Goal: Transaction & Acquisition: Purchase product/service

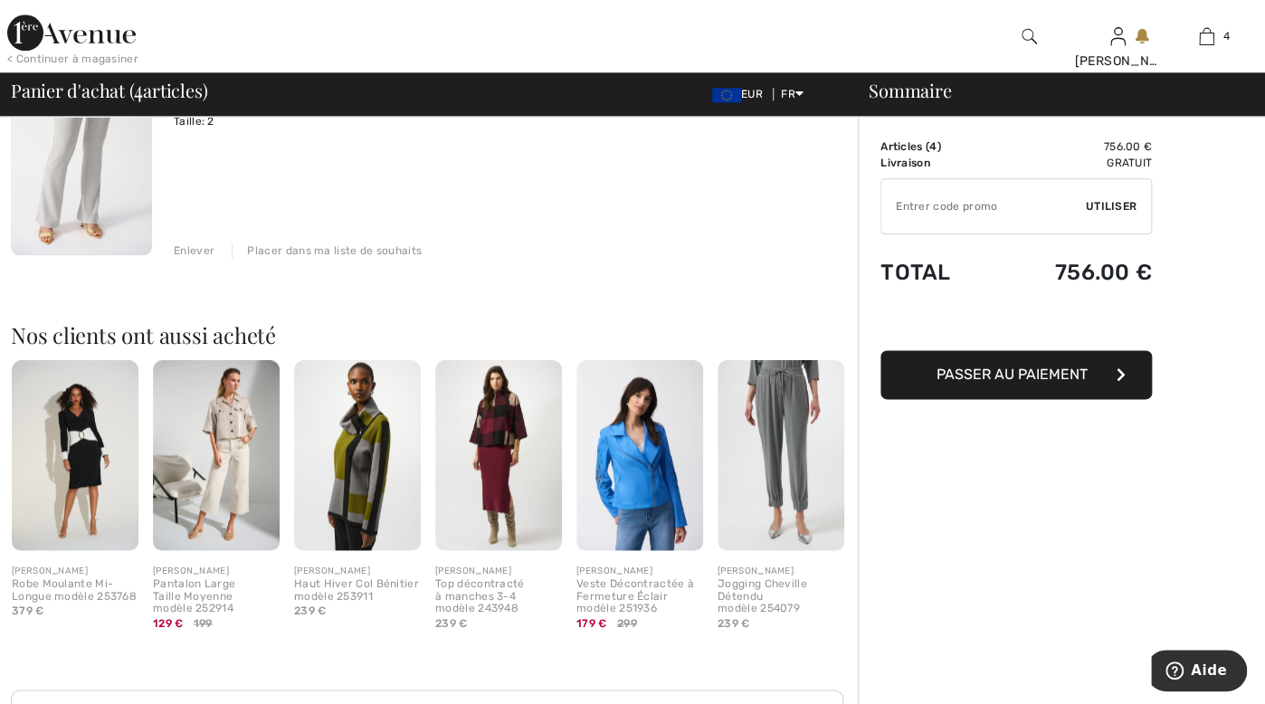
scroll to position [940, 0]
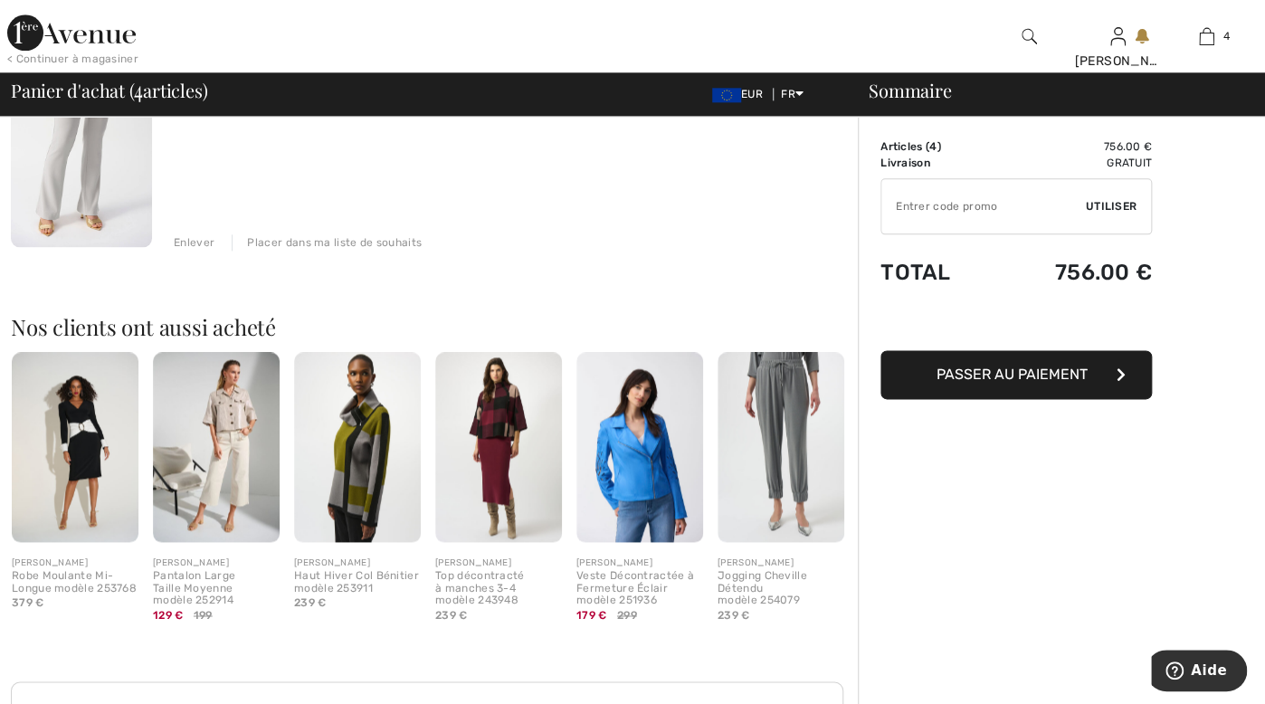
click at [337, 480] on img at bounding box center [357, 447] width 127 height 190
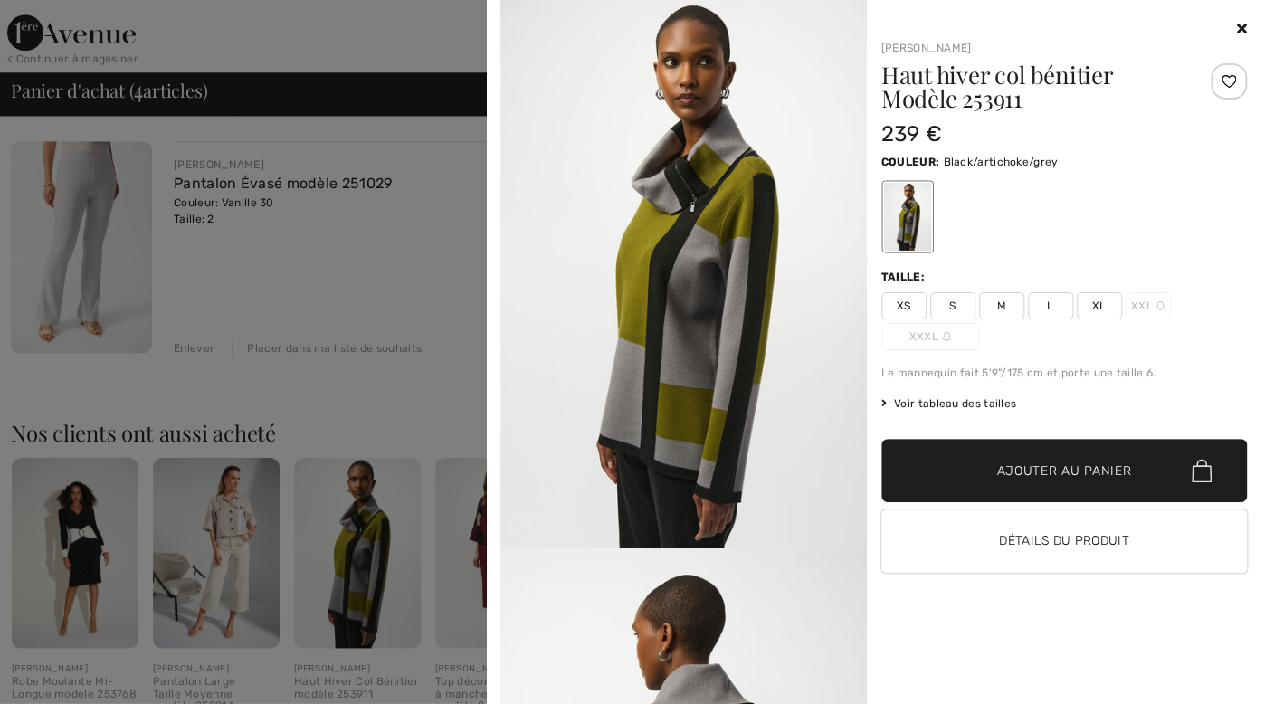
scroll to position [834, 0]
click at [80, 536] on div at bounding box center [632, 352] width 1265 height 704
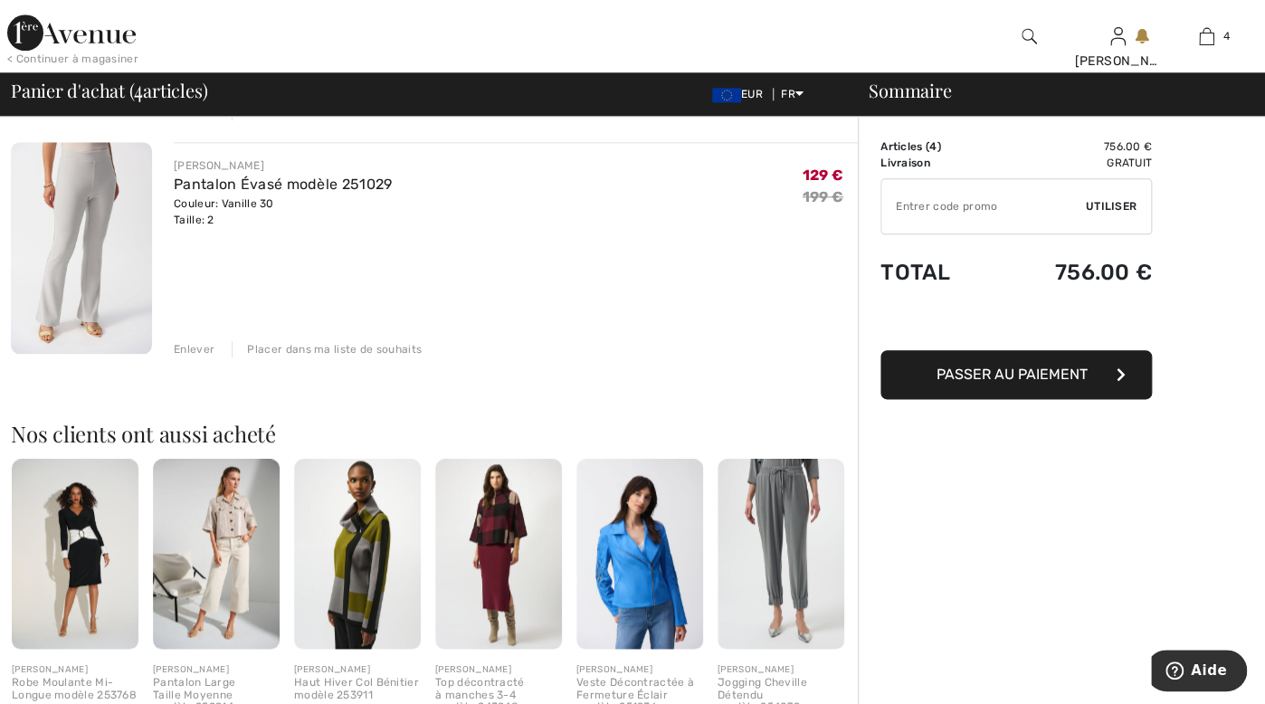
click at [78, 547] on img at bounding box center [75, 554] width 127 height 190
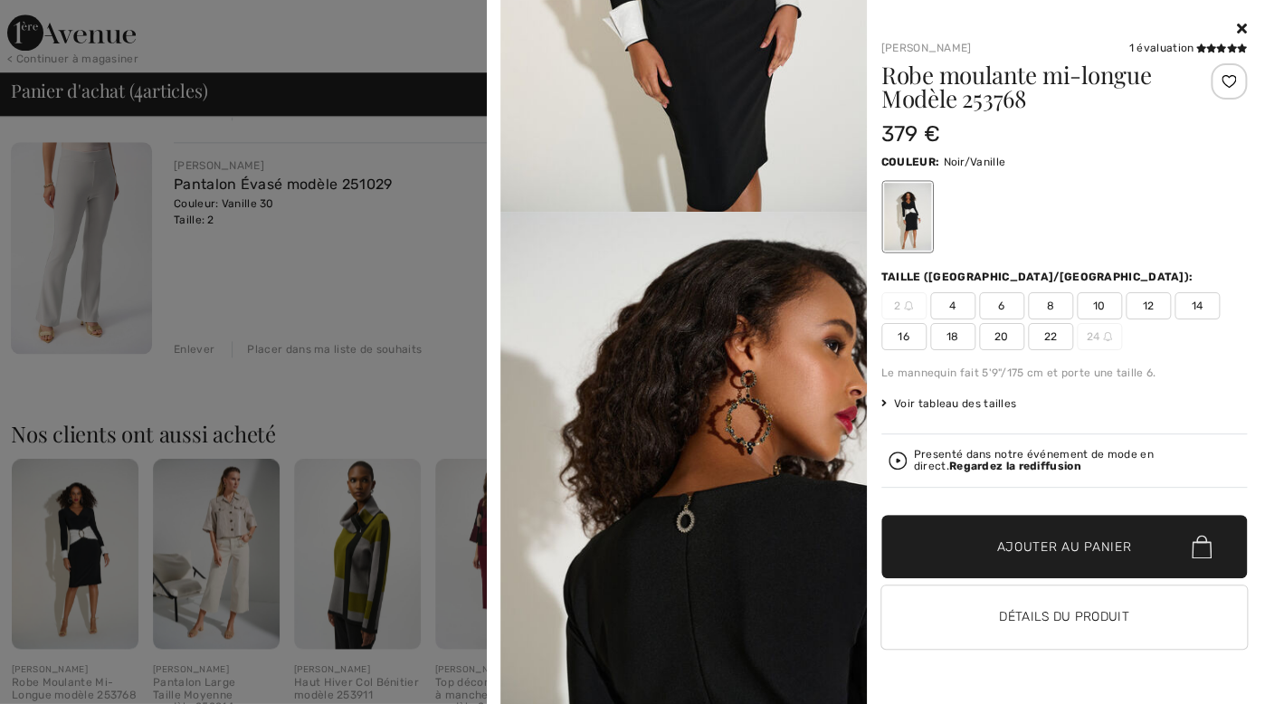
scroll to position [894, 0]
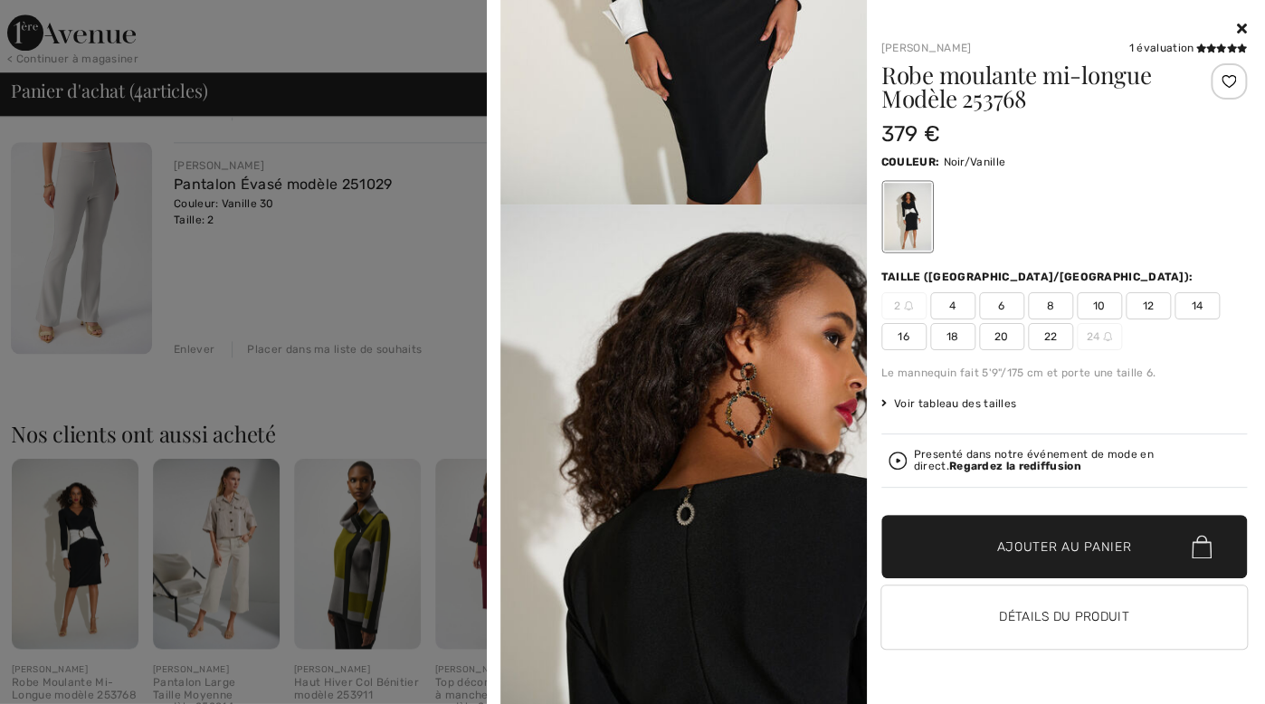
click at [1046, 553] on span "Ajouter au panier" at bounding box center [1064, 547] width 135 height 19
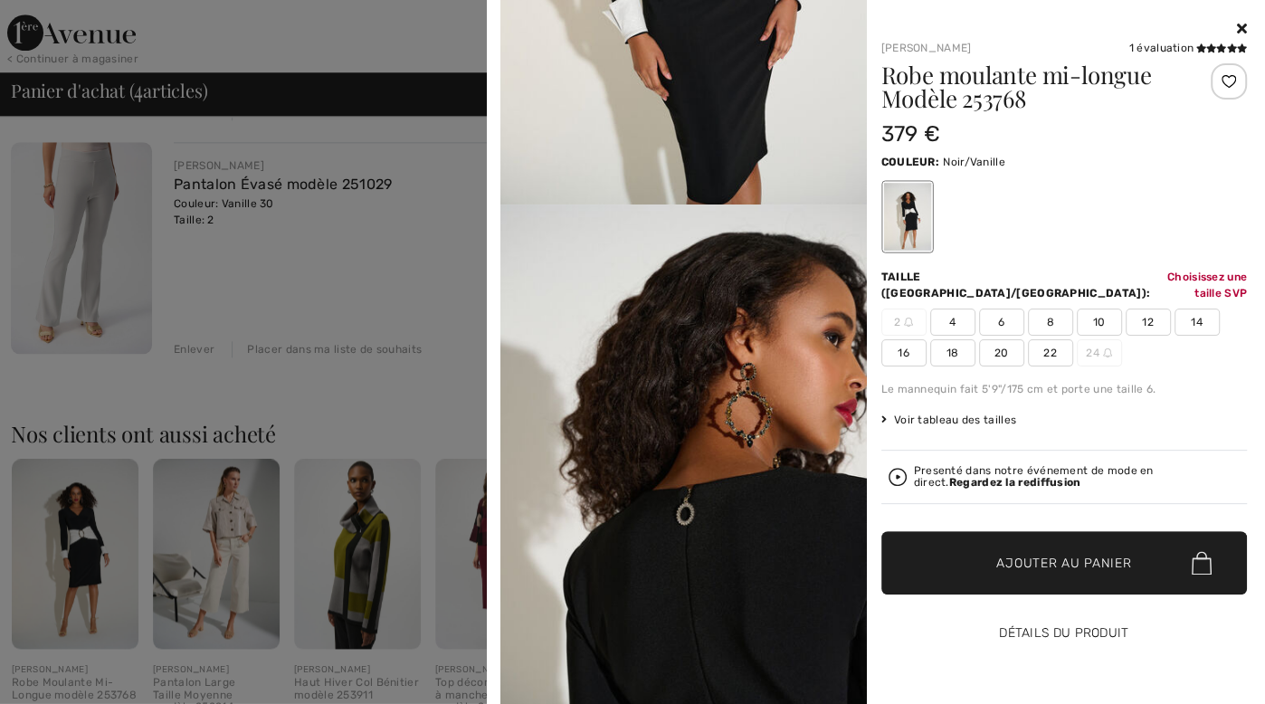
click at [1053, 611] on button "Détails du produit" at bounding box center [1065, 633] width 367 height 63
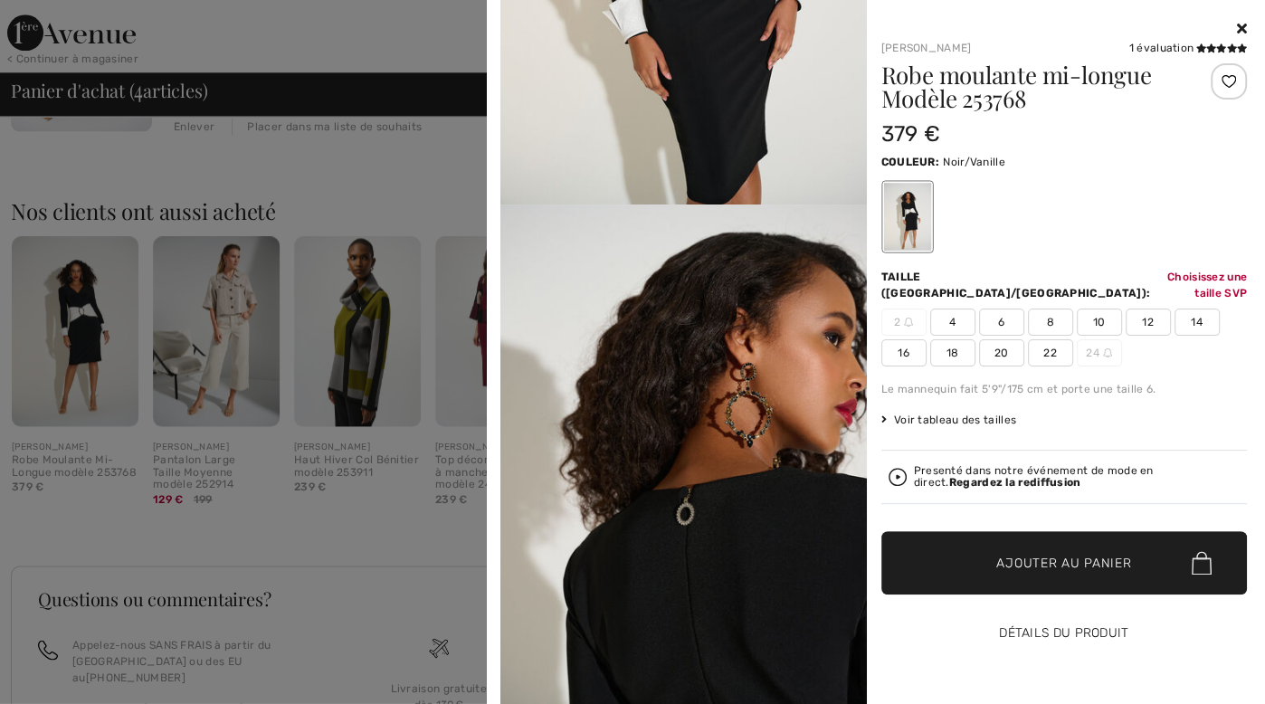
scroll to position [1062, 0]
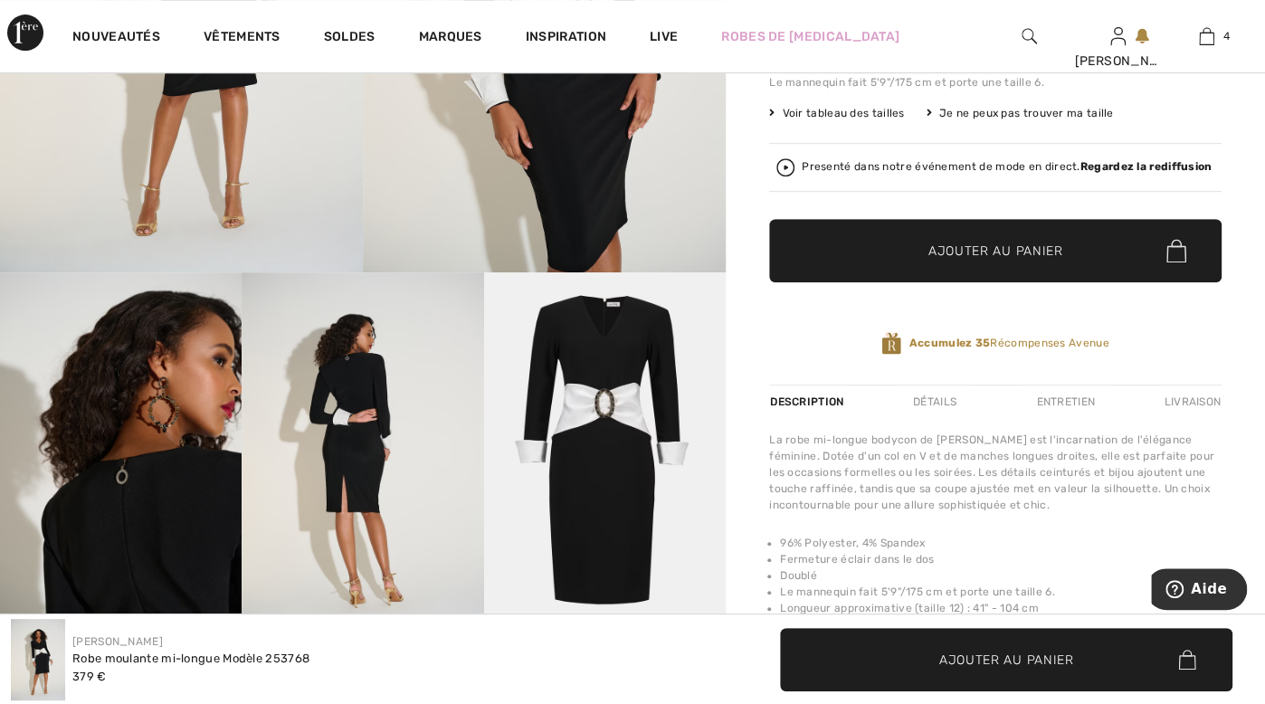
scroll to position [378, 0]
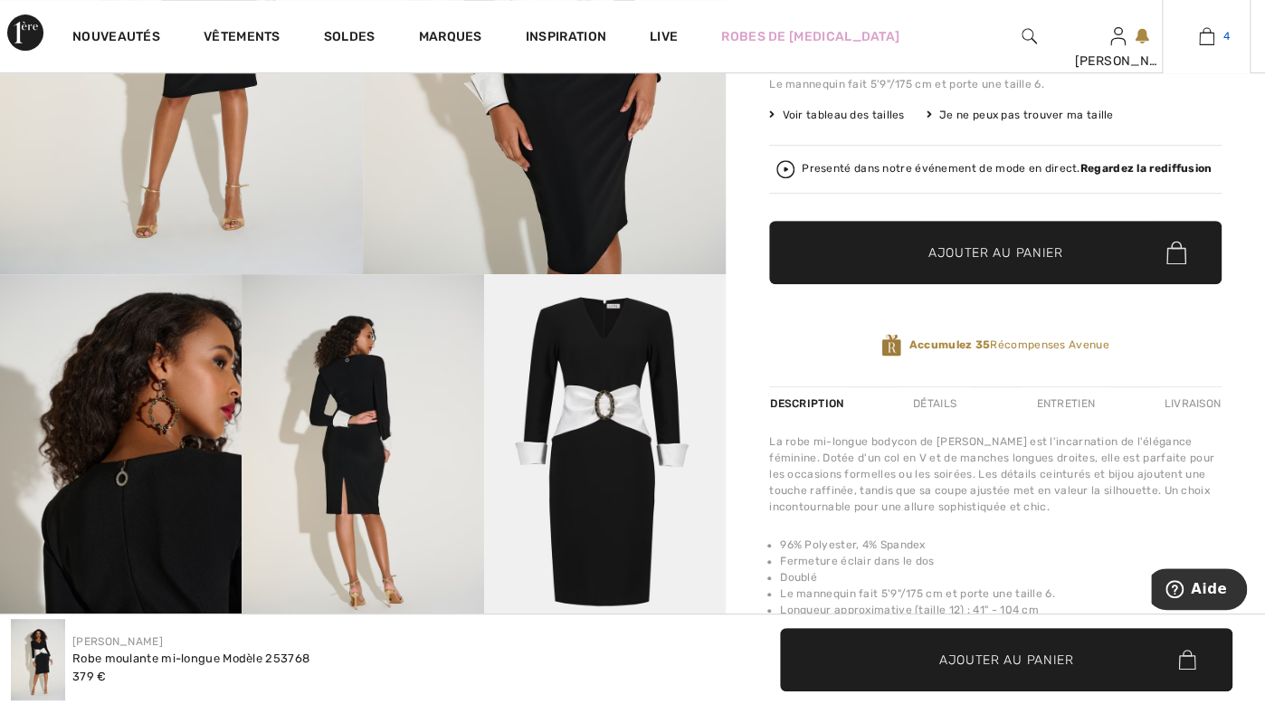
click at [1216, 37] on link "4" at bounding box center [1206, 36] width 87 height 22
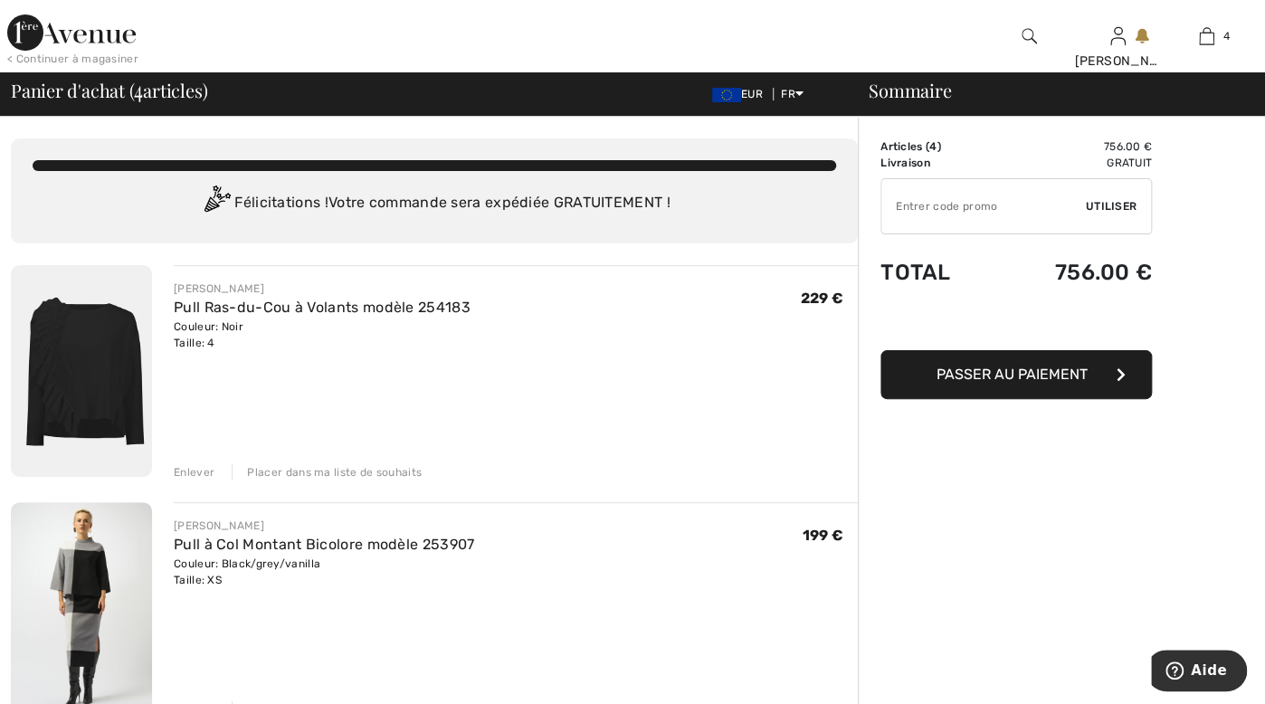
click at [189, 475] on div "Enlever" at bounding box center [194, 472] width 41 height 16
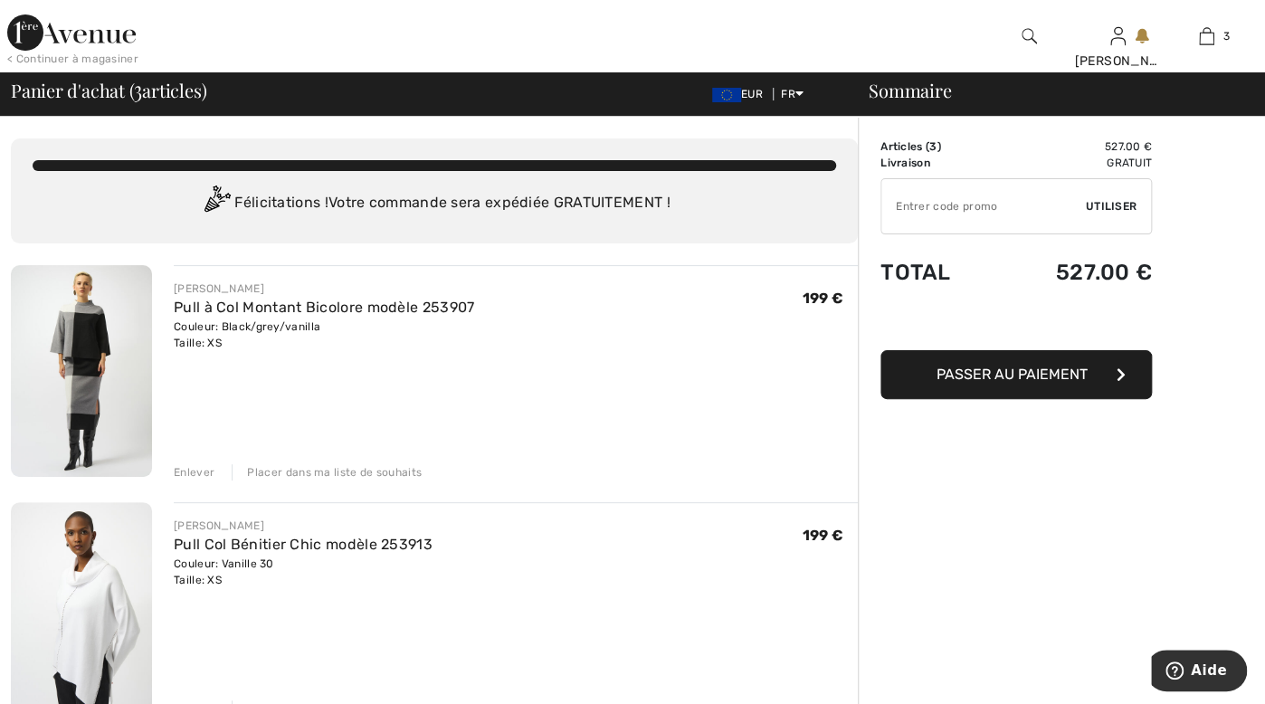
click at [196, 478] on div "Enlever" at bounding box center [194, 472] width 41 height 16
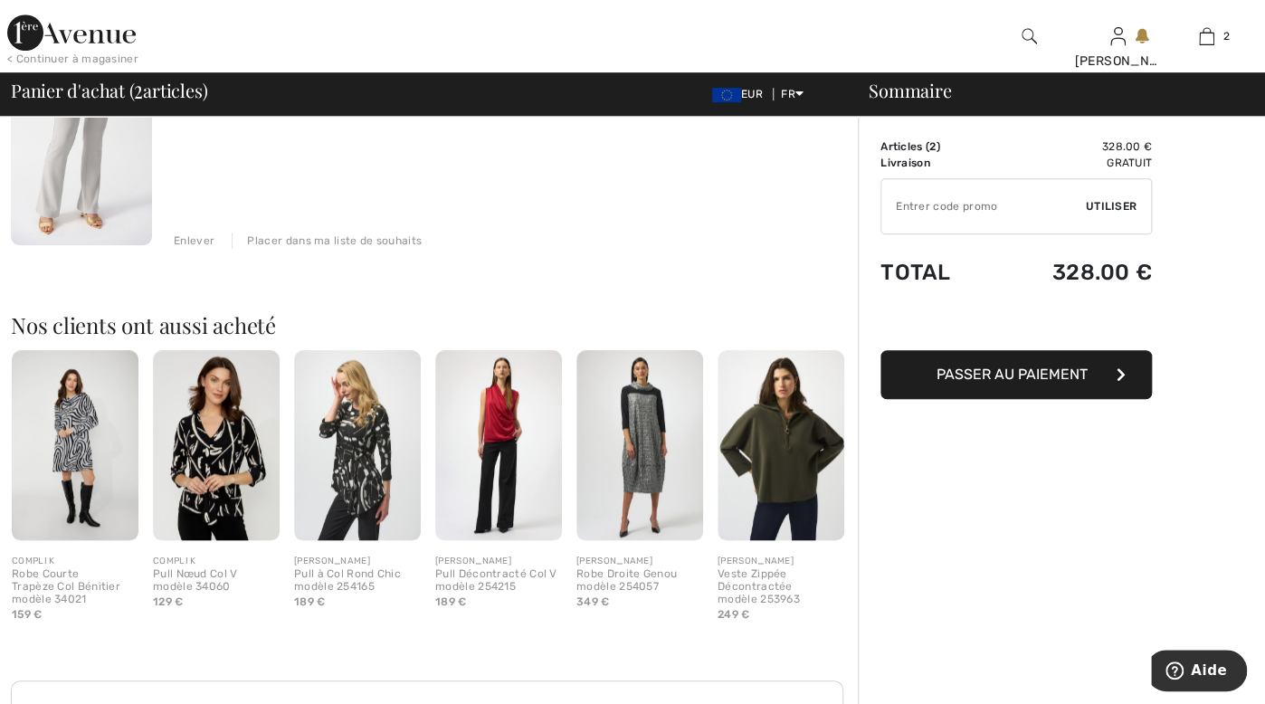
scroll to position [491, 0]
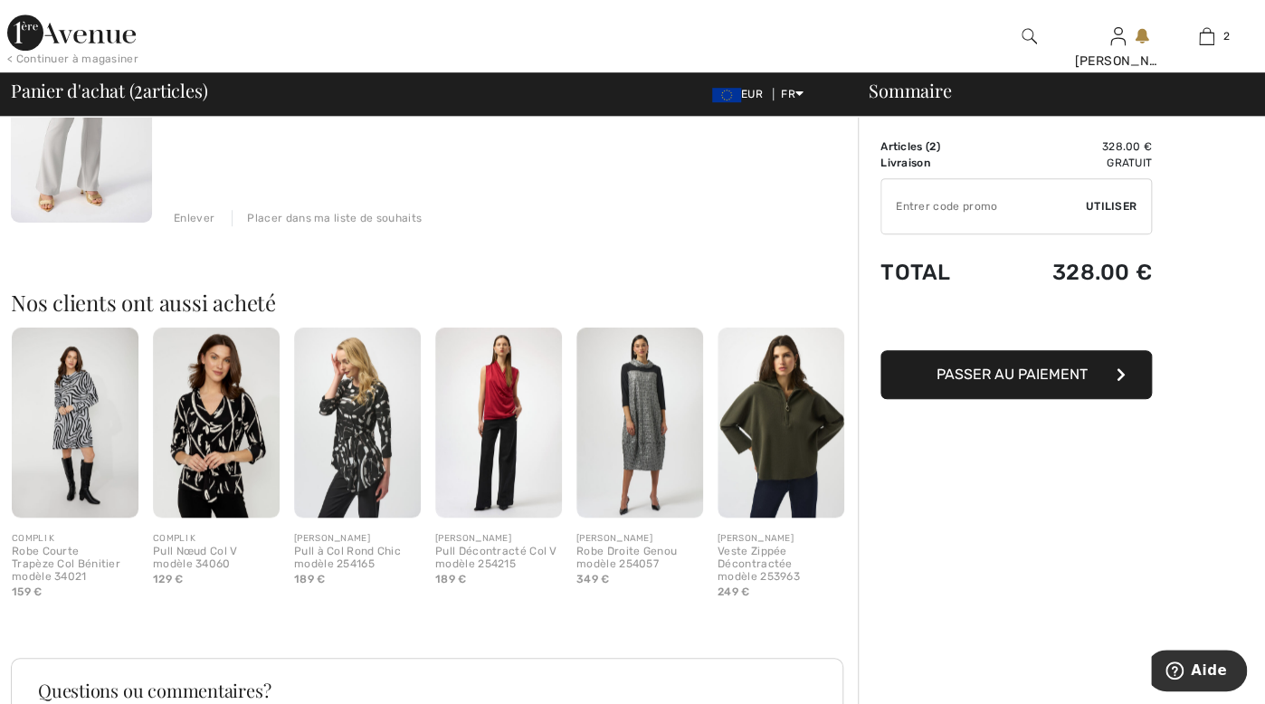
click at [1090, 366] on button "Passer au paiement" at bounding box center [1017, 374] width 272 height 49
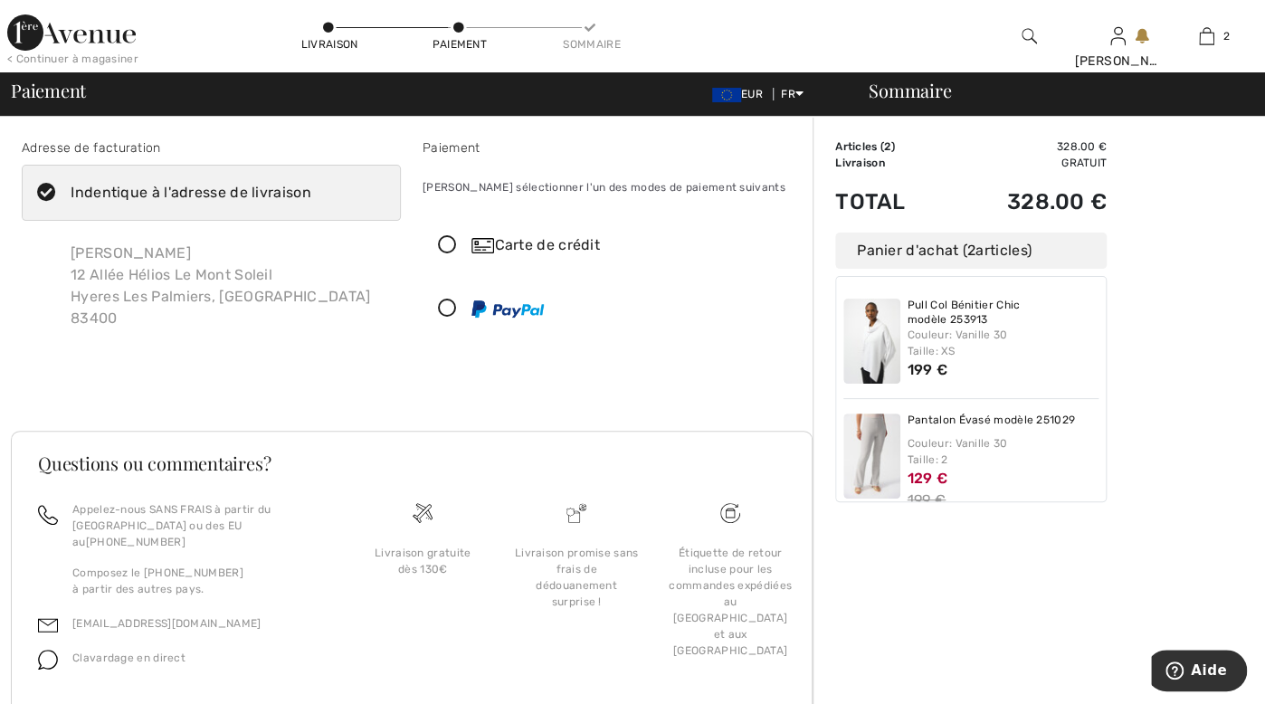
click at [449, 247] on icon at bounding box center [448, 245] width 48 height 19
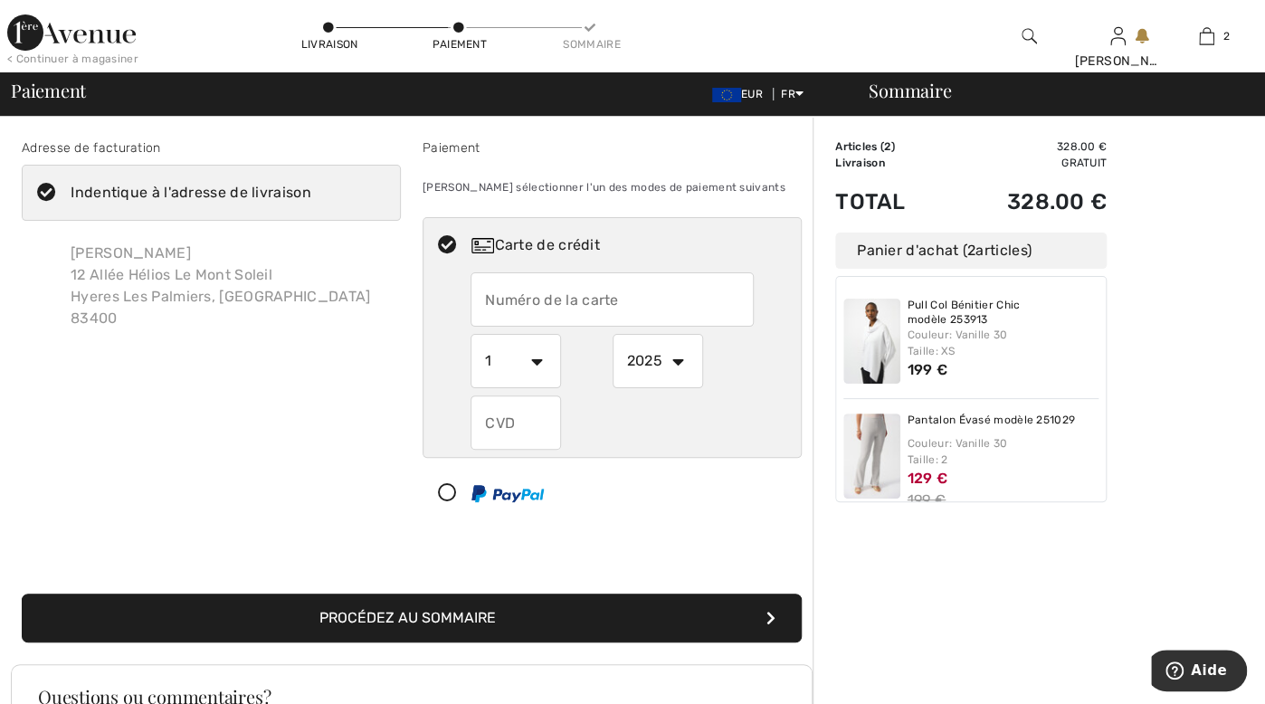
click at [487, 301] on input "text" at bounding box center [612, 299] width 283 height 54
click at [665, 301] on input "5136466005960140" at bounding box center [612, 299] width 283 height 54
type input "5136466005960140"
click at [539, 361] on select "1 2 3 4 5 6 7 8 9 10 11 12" at bounding box center [516, 361] width 91 height 54
select select "10"
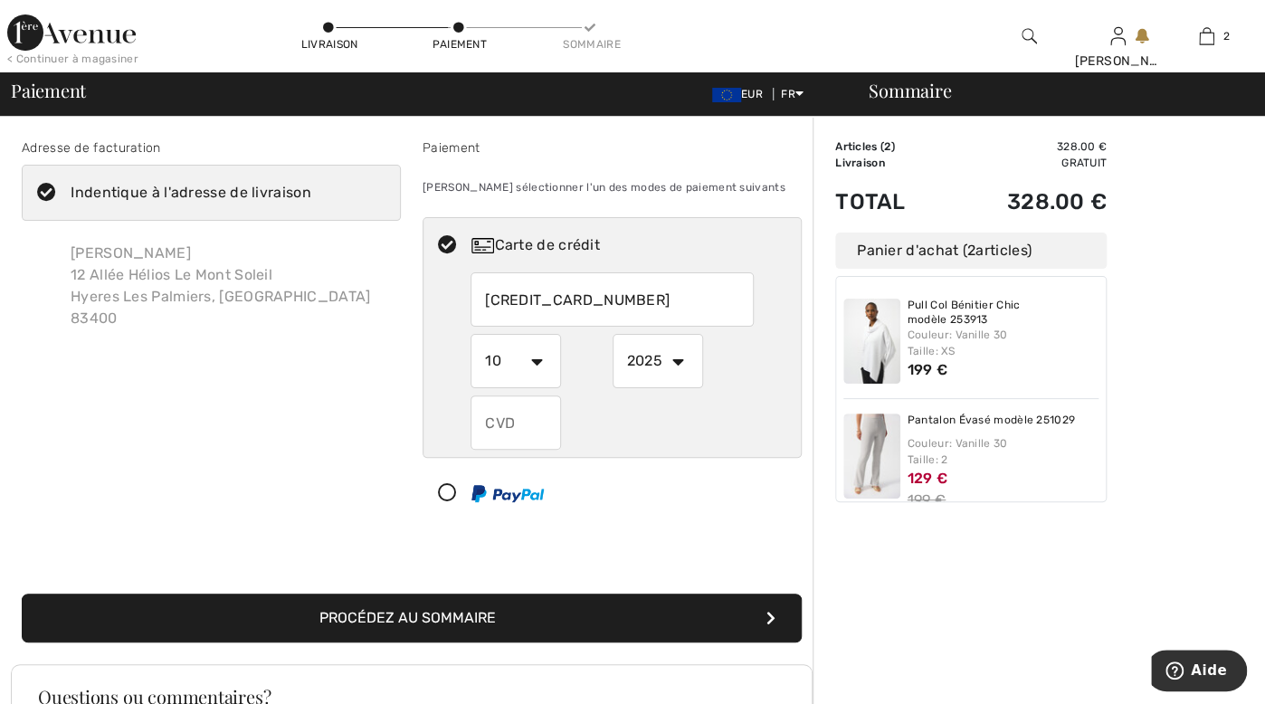
click at [471, 334] on select "1 2 3 4 5 6 7 8 9 10 11 12" at bounding box center [516, 361] width 91 height 54
click at [673, 358] on select "2025 2026 2027 2028 2029 2030 2031 2032 2033 2034 2035" at bounding box center [658, 361] width 91 height 54
select select "2027"
click at [613, 334] on select "2025 2026 2027 2028 2029 2030 2031 2032 2033 2034 2035" at bounding box center [658, 361] width 91 height 54
click at [530, 417] on input "text" at bounding box center [516, 423] width 91 height 54
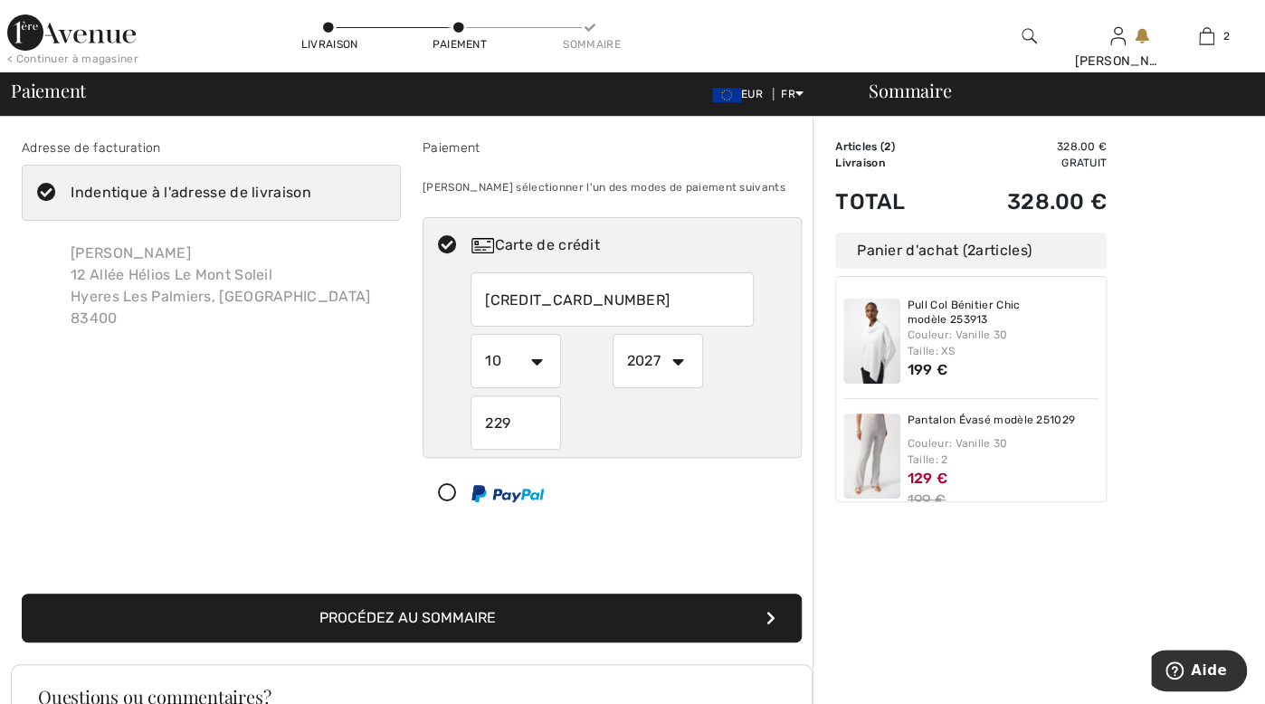
type input "229"
click at [439, 622] on button "Procédez au sommaire" at bounding box center [412, 618] width 780 height 49
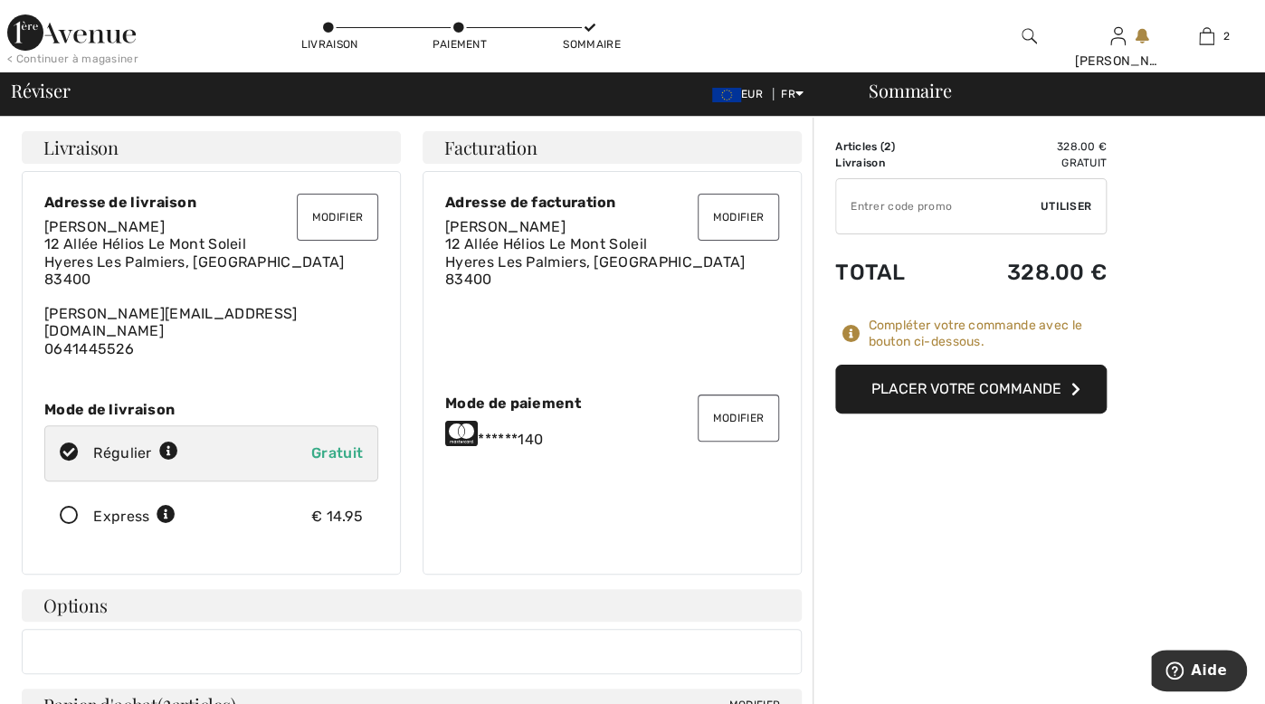
click at [1072, 205] on span "Utiliser" at bounding box center [1066, 206] width 51 height 16
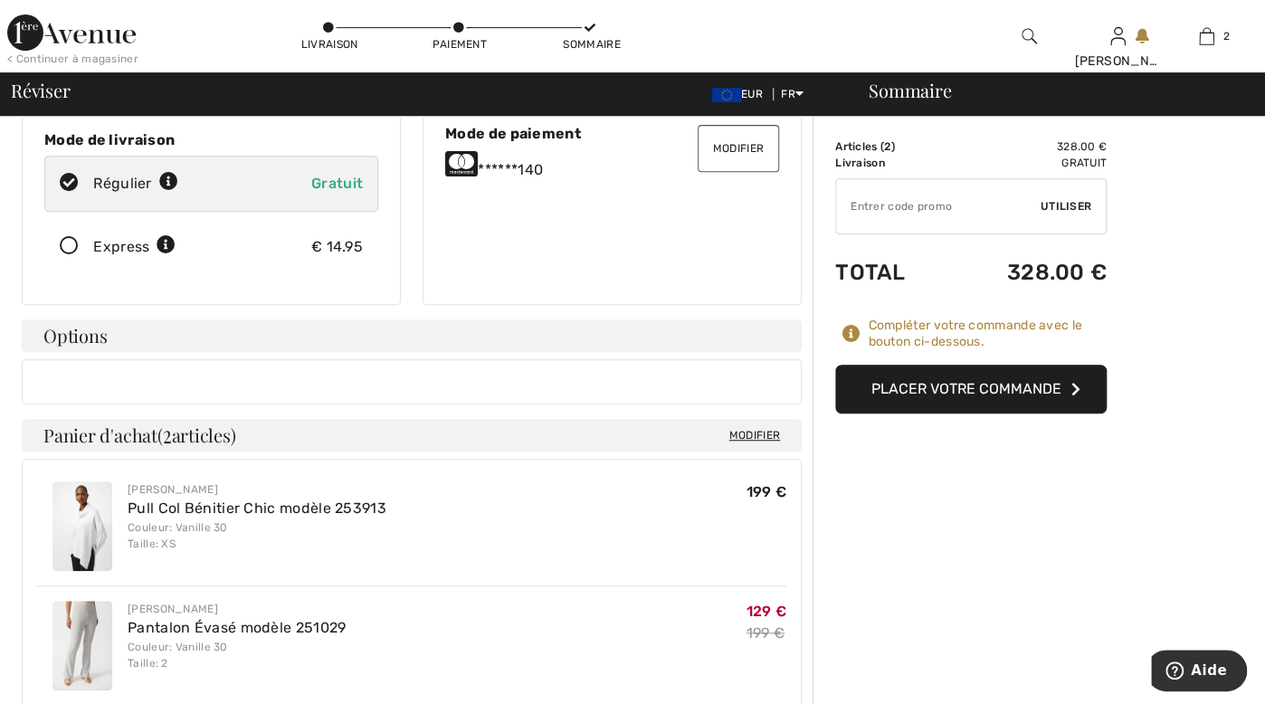
scroll to position [275, 0]
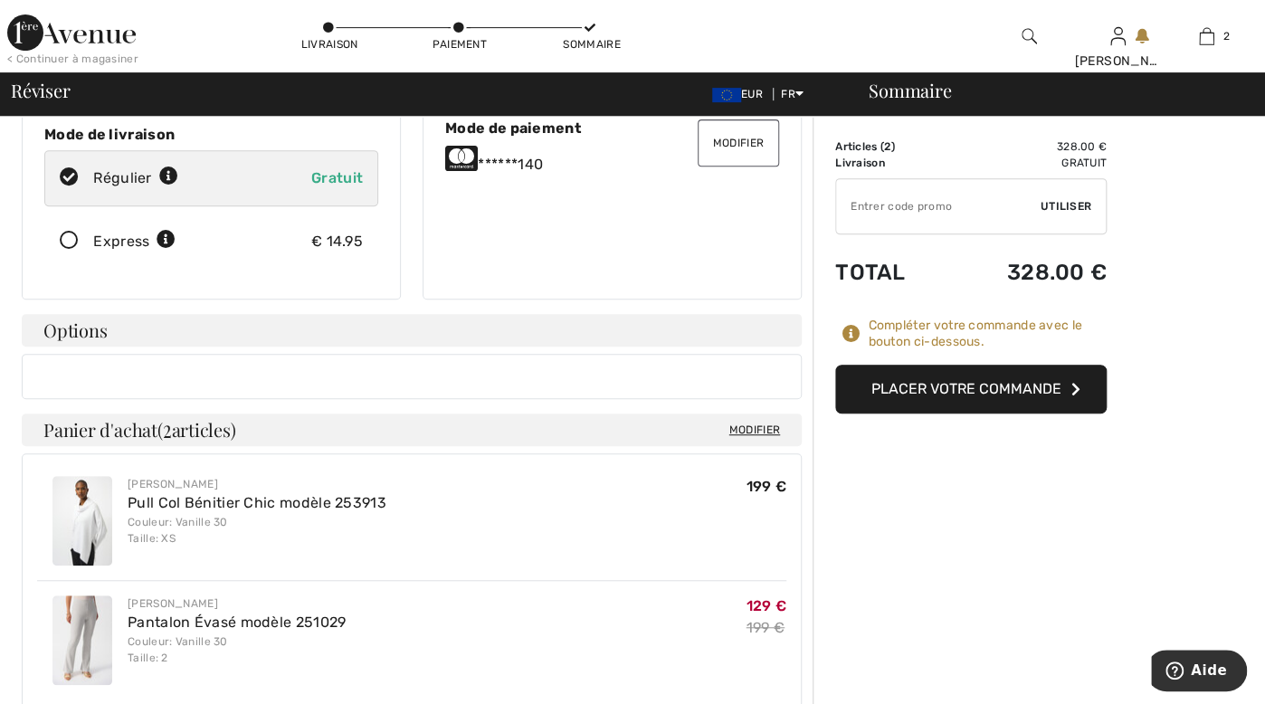
click at [1002, 392] on button "Placer votre commande" at bounding box center [971, 389] width 272 height 49
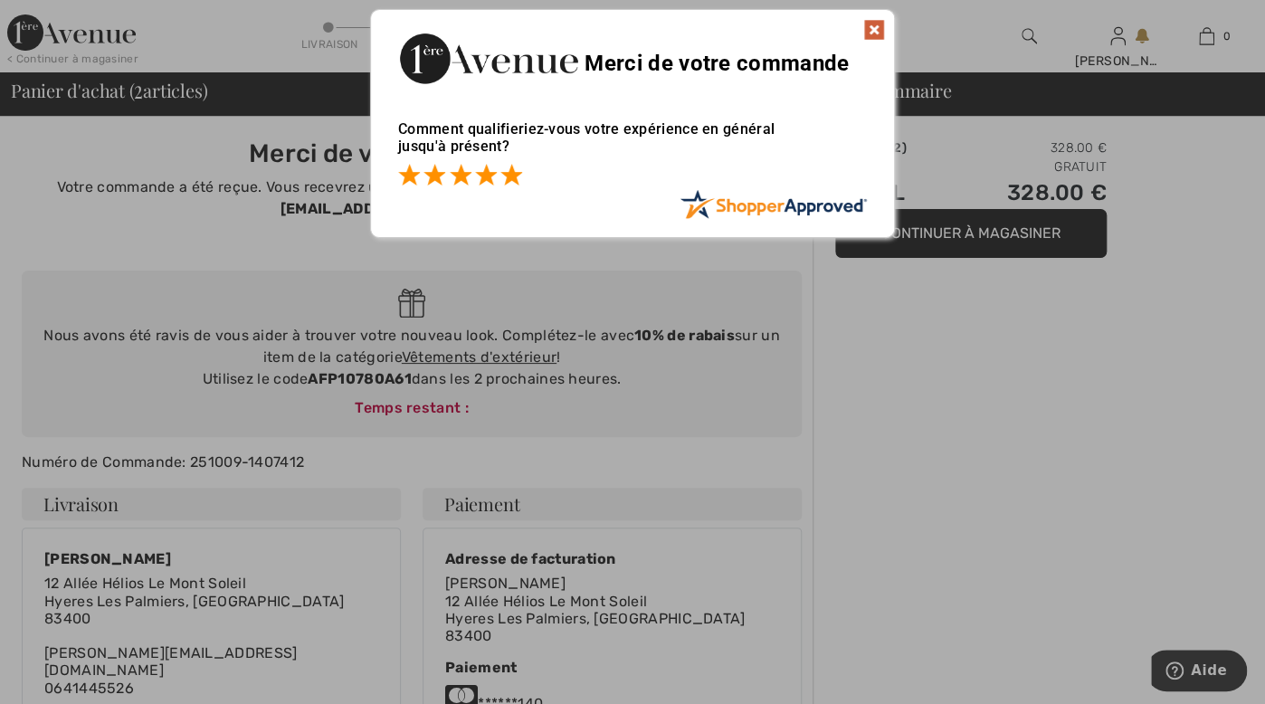
click at [510, 181] on span at bounding box center [512, 175] width 22 height 22
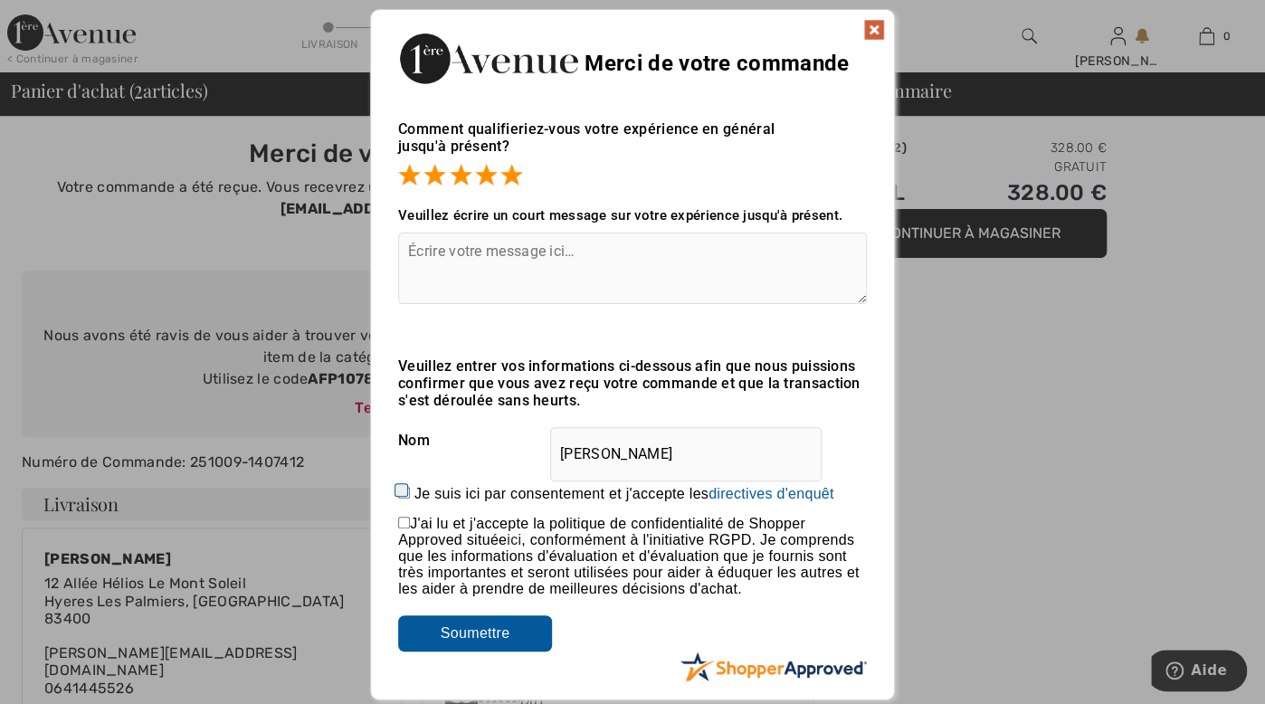
click at [402, 488] on input "Je suis ici par consentement et j'accepte les En soumettant une évaluation, vou…" at bounding box center [404, 493] width 12 height 12
checkbox input "true"
click at [488, 636] on input "Soumettre" at bounding box center [475, 633] width 154 height 36
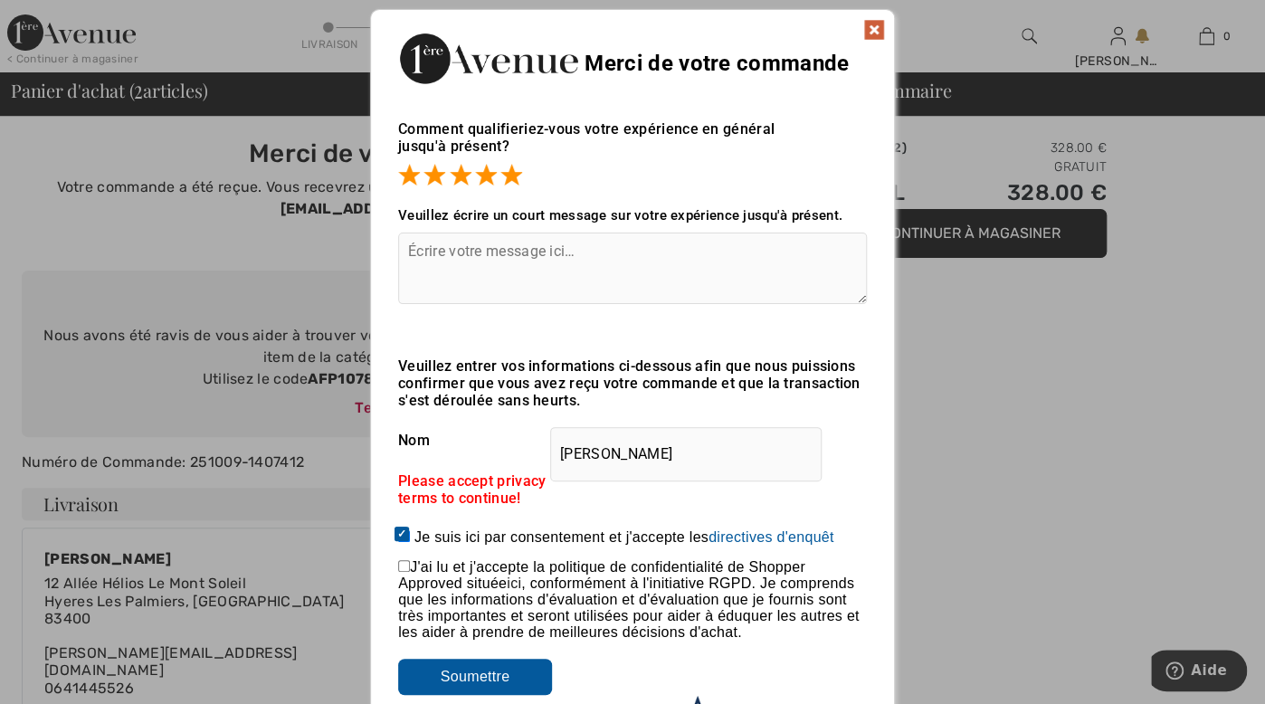
click at [580, 246] on textarea at bounding box center [632, 269] width 469 height 72
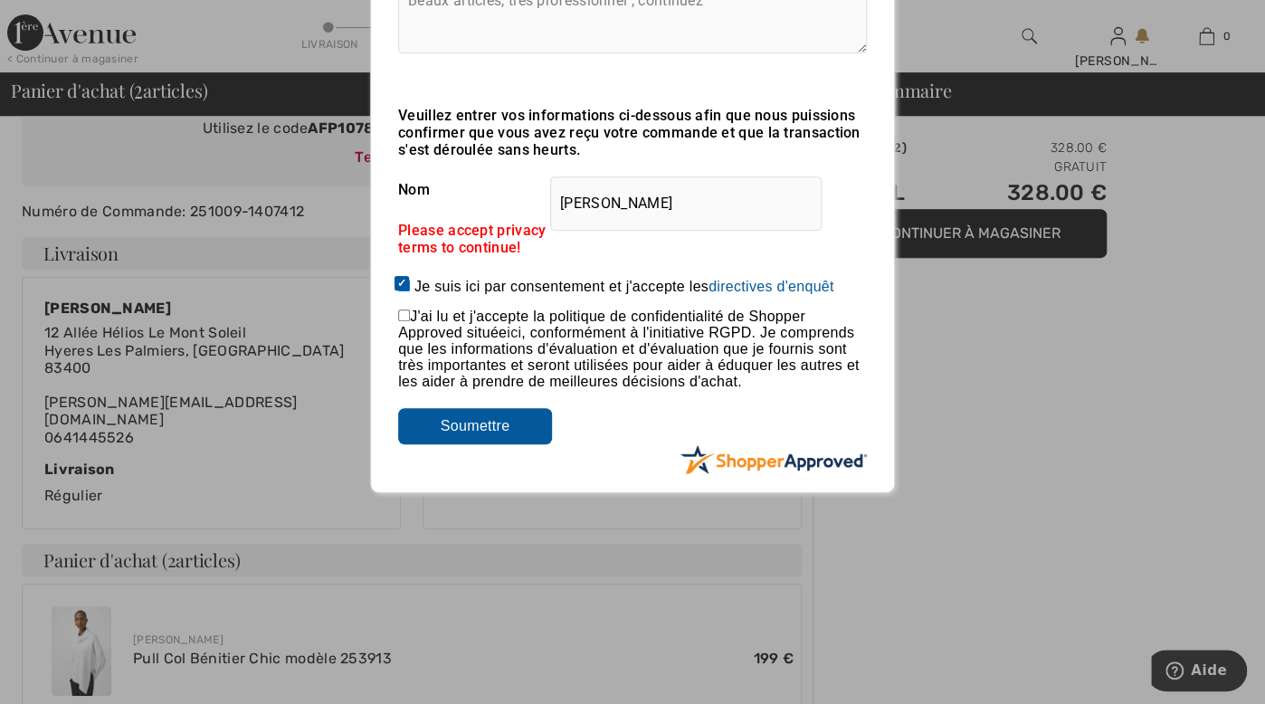
scroll to position [259, 0]
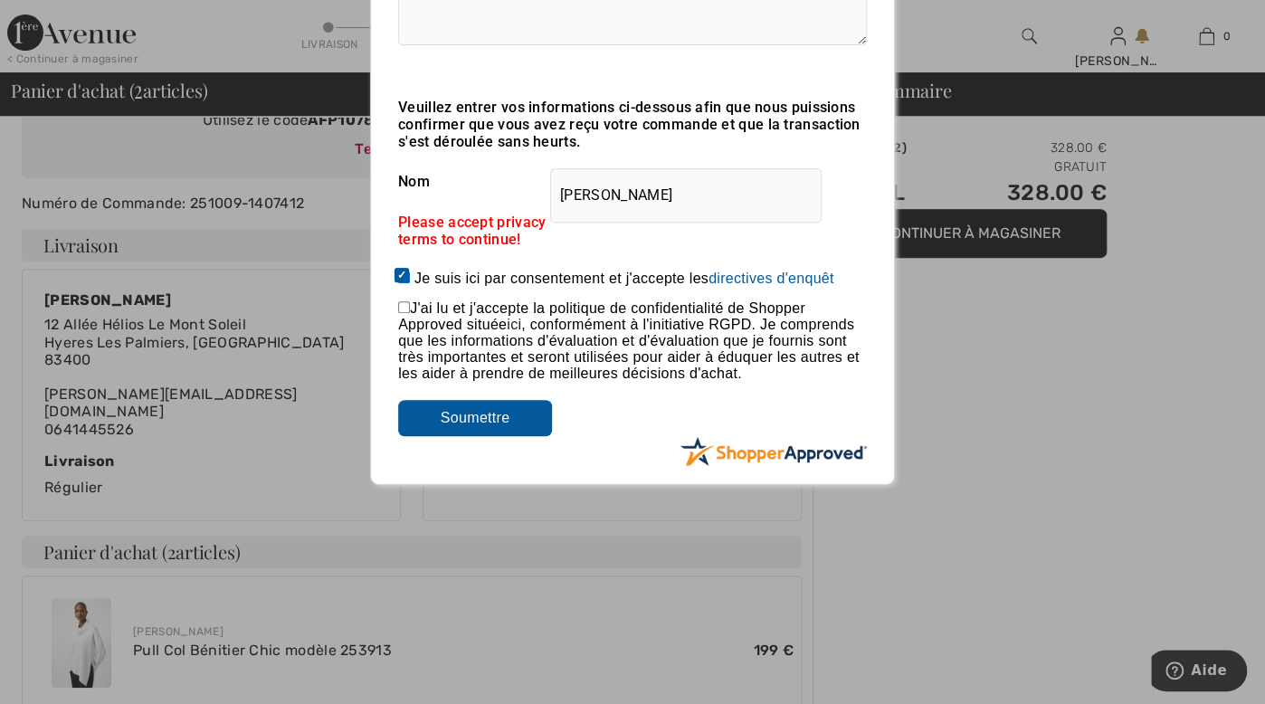
type textarea "Beaux articles, très professionnel , continuez"
click at [478, 415] on input "Soumettre" at bounding box center [475, 418] width 154 height 36
click at [405, 309] on input "checkbox" at bounding box center [404, 307] width 12 height 12
checkbox input "true"
click at [480, 417] on input "Soumettre" at bounding box center [475, 418] width 154 height 36
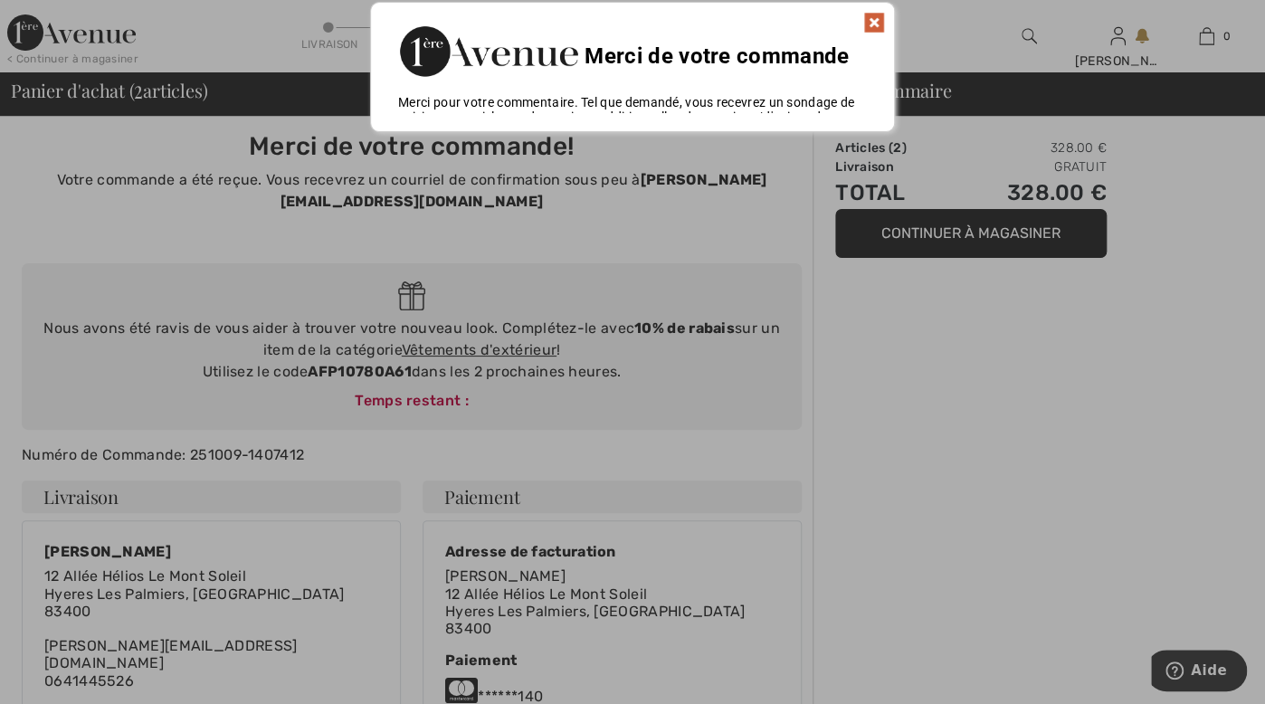
scroll to position [0, 0]
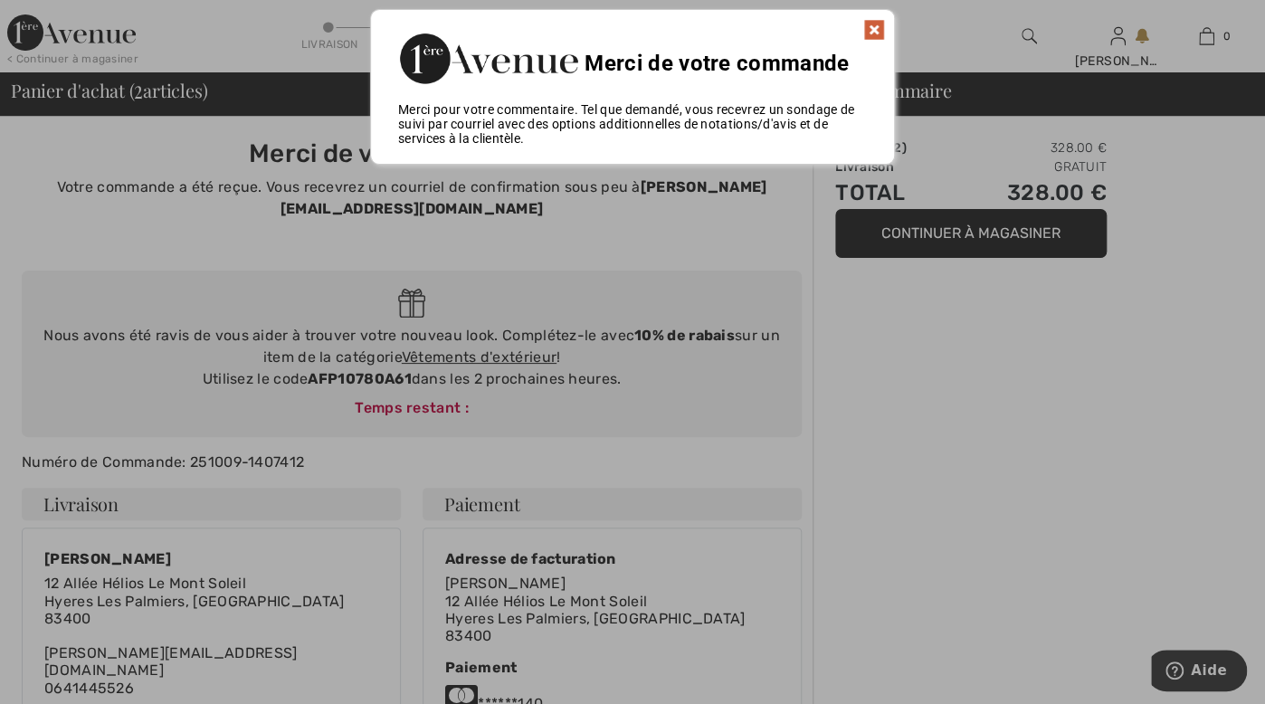
click at [950, 409] on div at bounding box center [632, 352] width 1265 height 704
click at [874, 23] on img at bounding box center [874, 30] width 22 height 22
